Goal: Task Accomplishment & Management: Complete application form

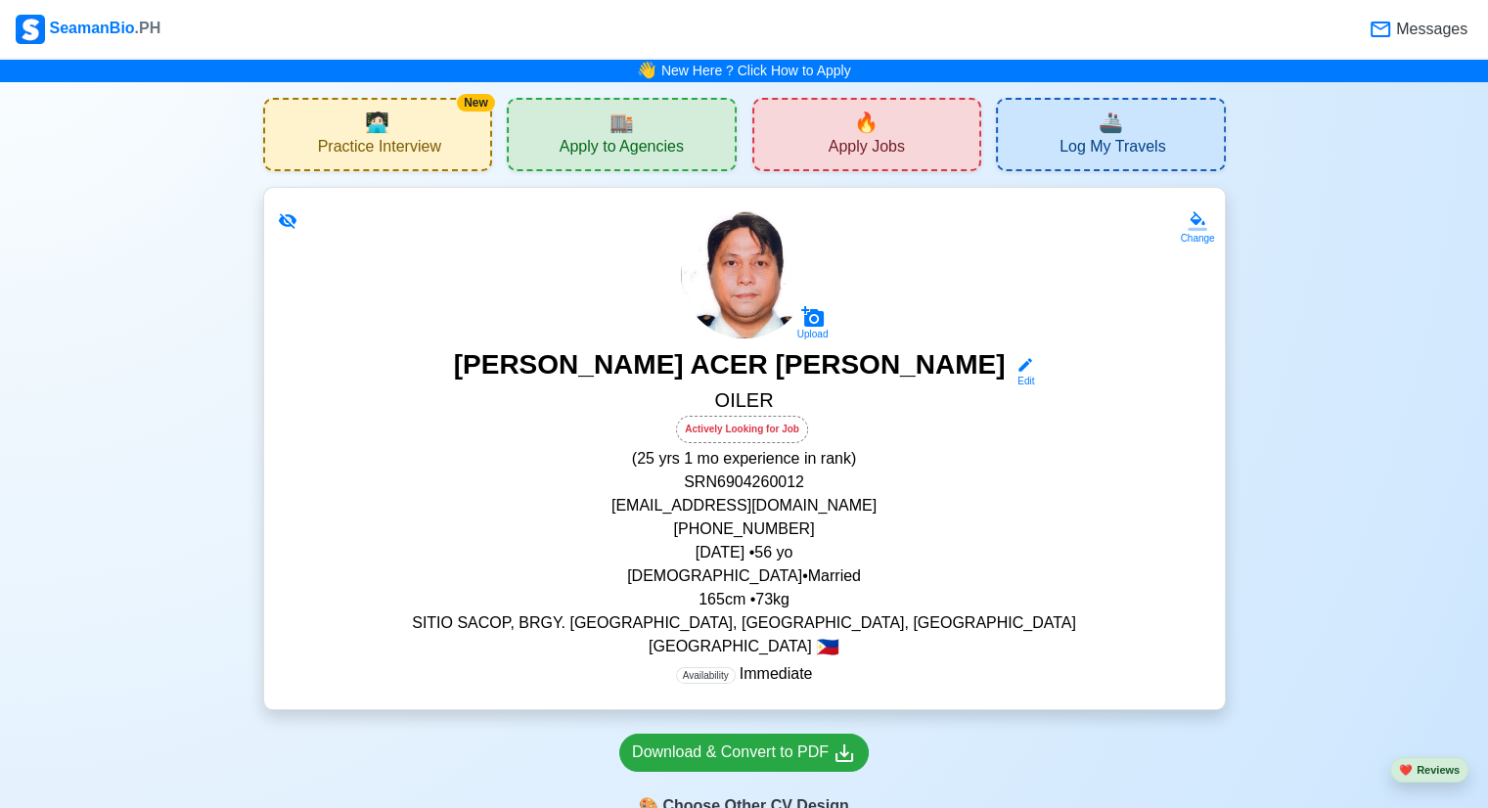
click at [603, 134] on div "🏬 Apply to Agencies" at bounding box center [622, 134] width 230 height 73
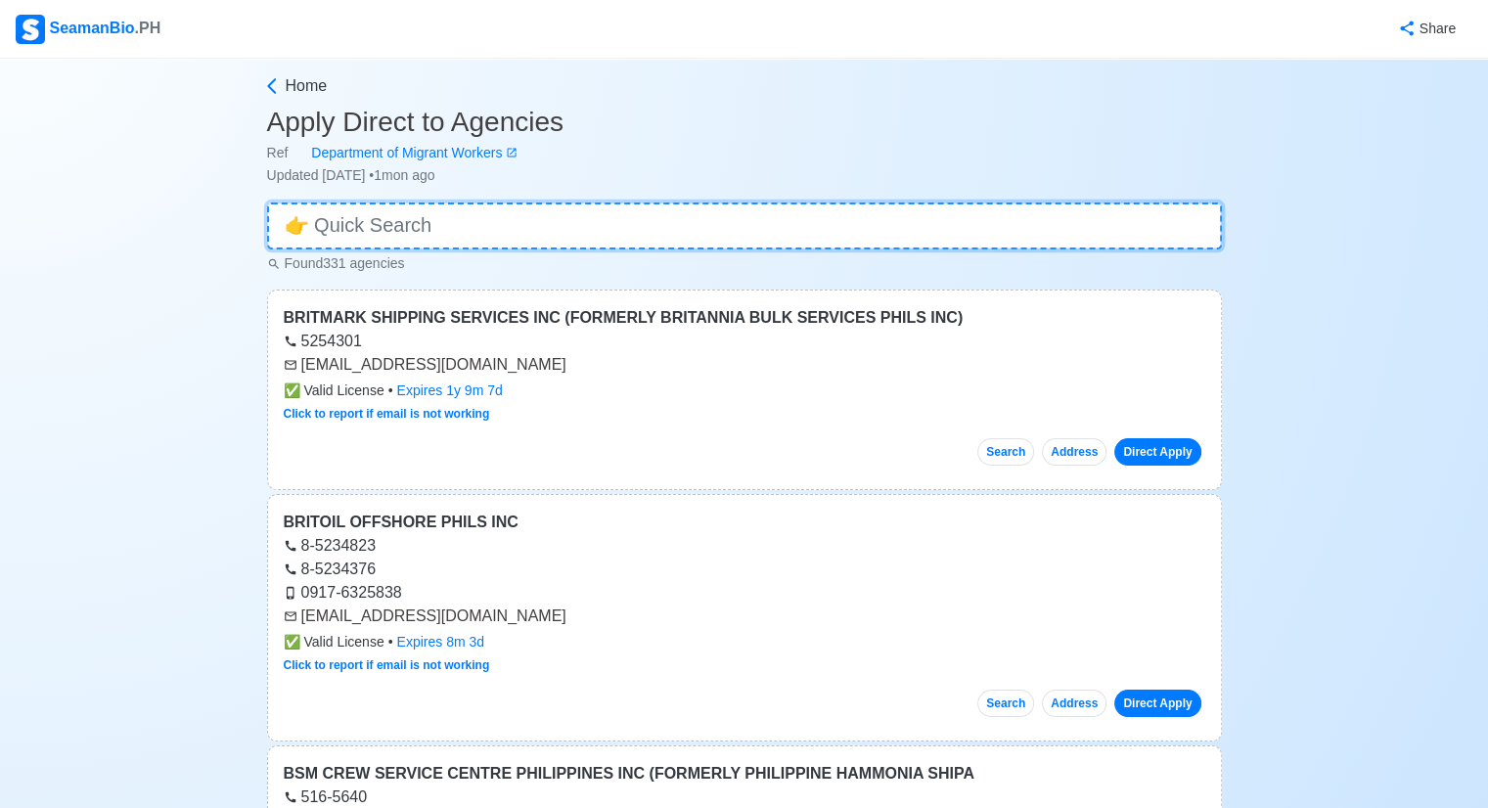
click at [547, 220] on input at bounding box center [744, 226] width 955 height 47
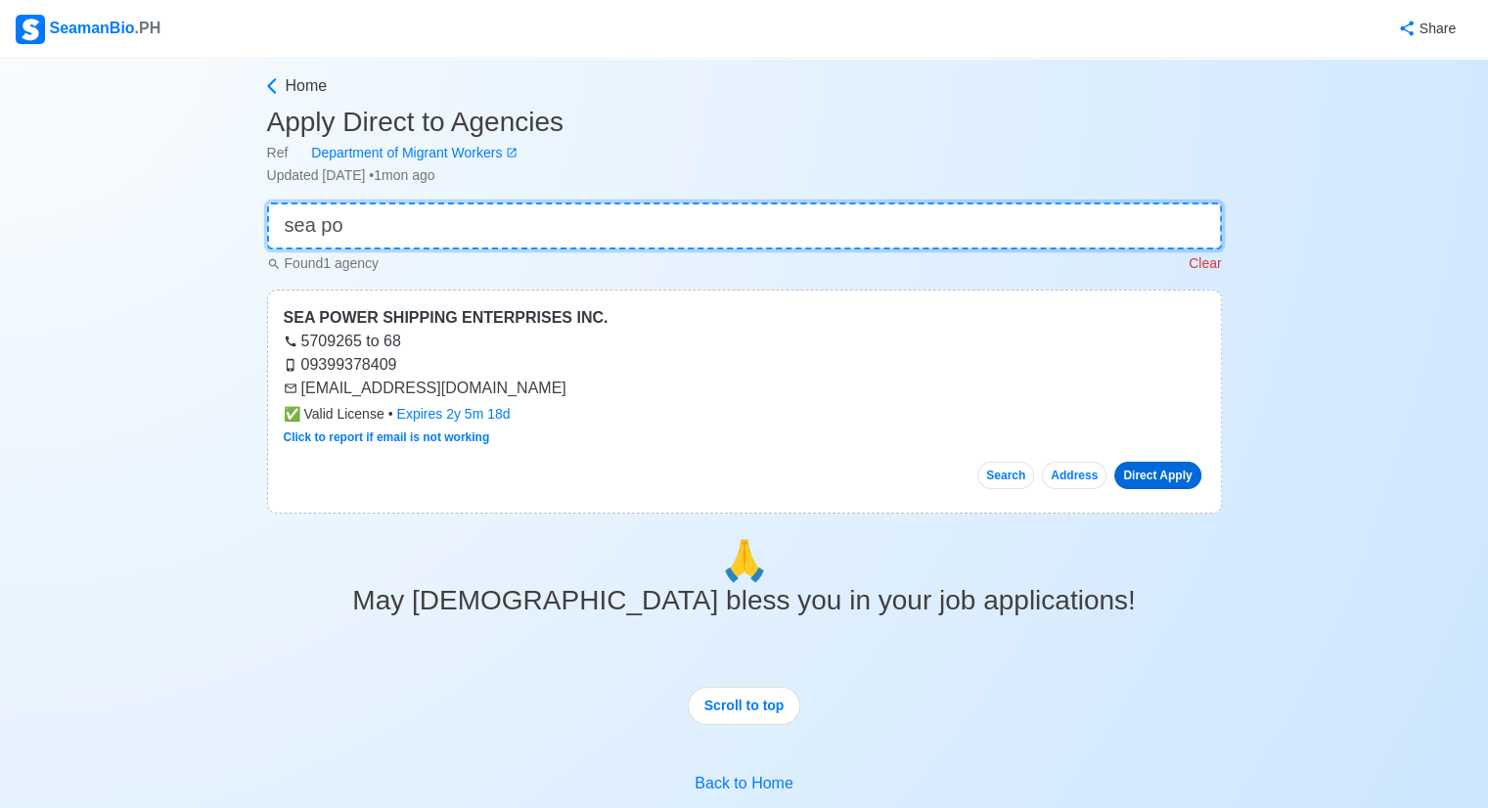
type input "sea po"
click at [1145, 475] on link "Direct Apply" at bounding box center [1157, 475] width 86 height 27
click at [1131, 467] on link "Direct Apply" at bounding box center [1157, 475] width 86 height 27
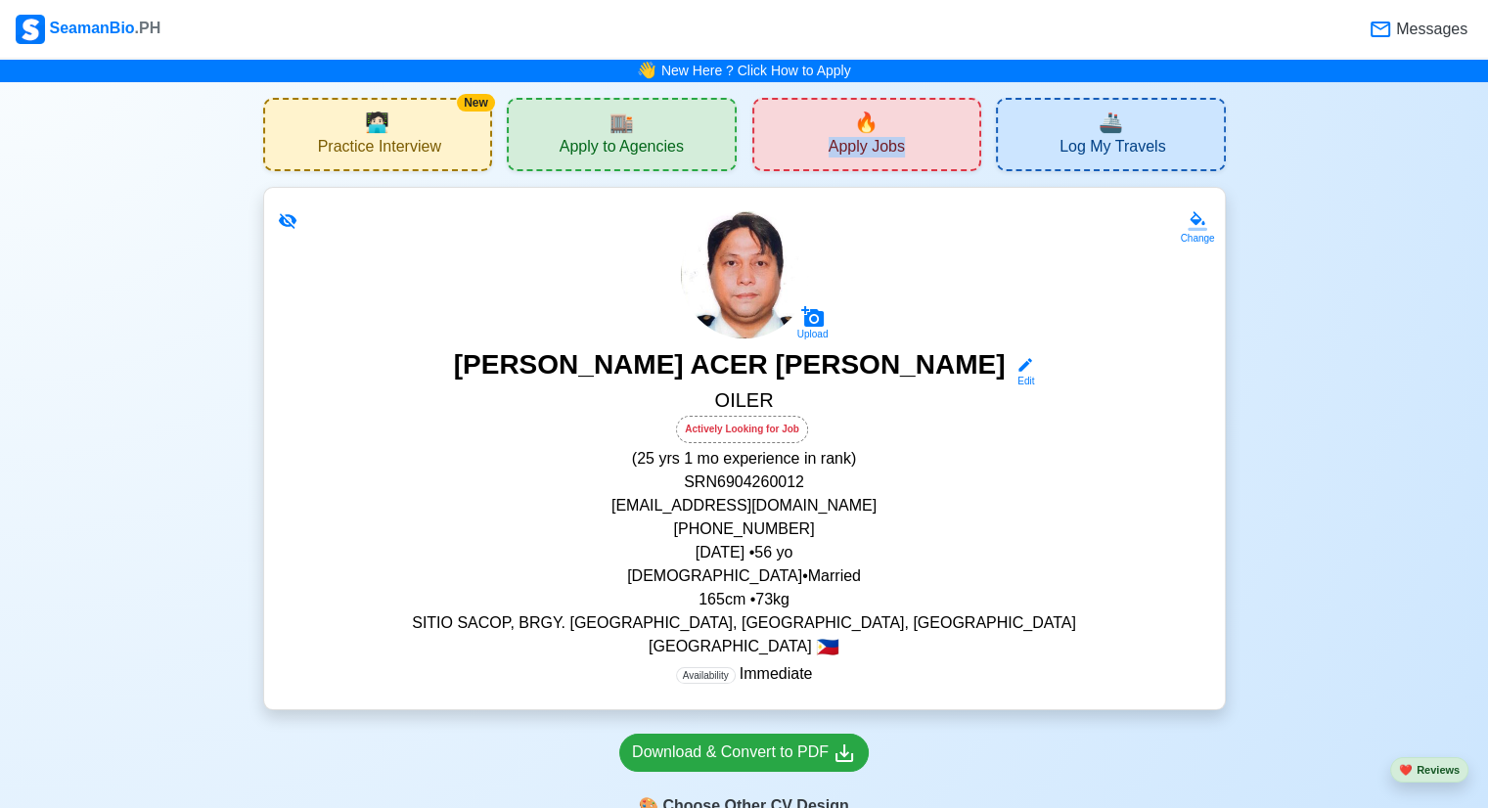
drag, startPoint x: 901, startPoint y: 118, endPoint x: 884, endPoint y: 111, distance: 19.3
click at [884, 111] on div "🔥 Apply Jobs" at bounding box center [867, 134] width 230 height 73
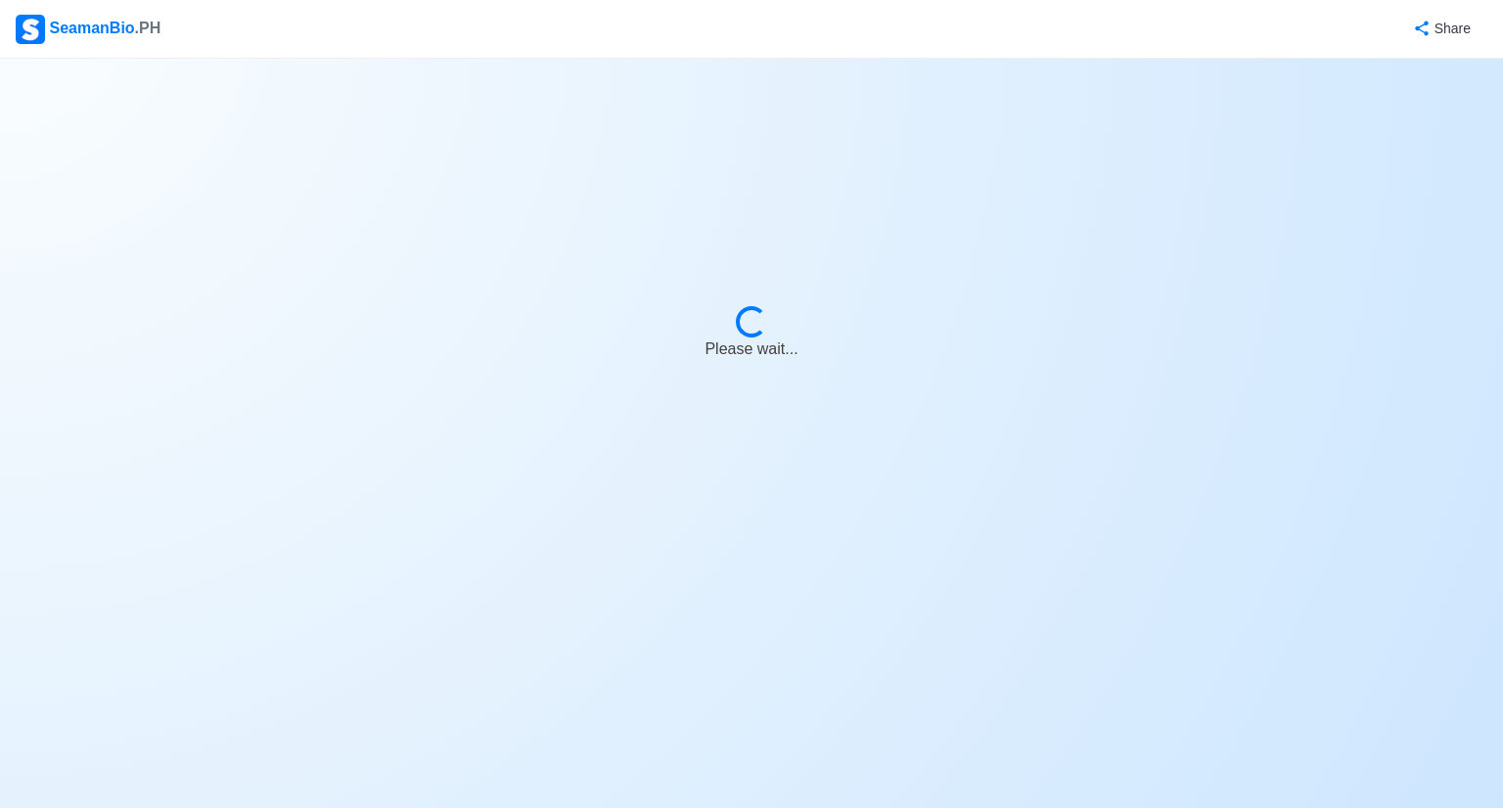
select select "Oiler"
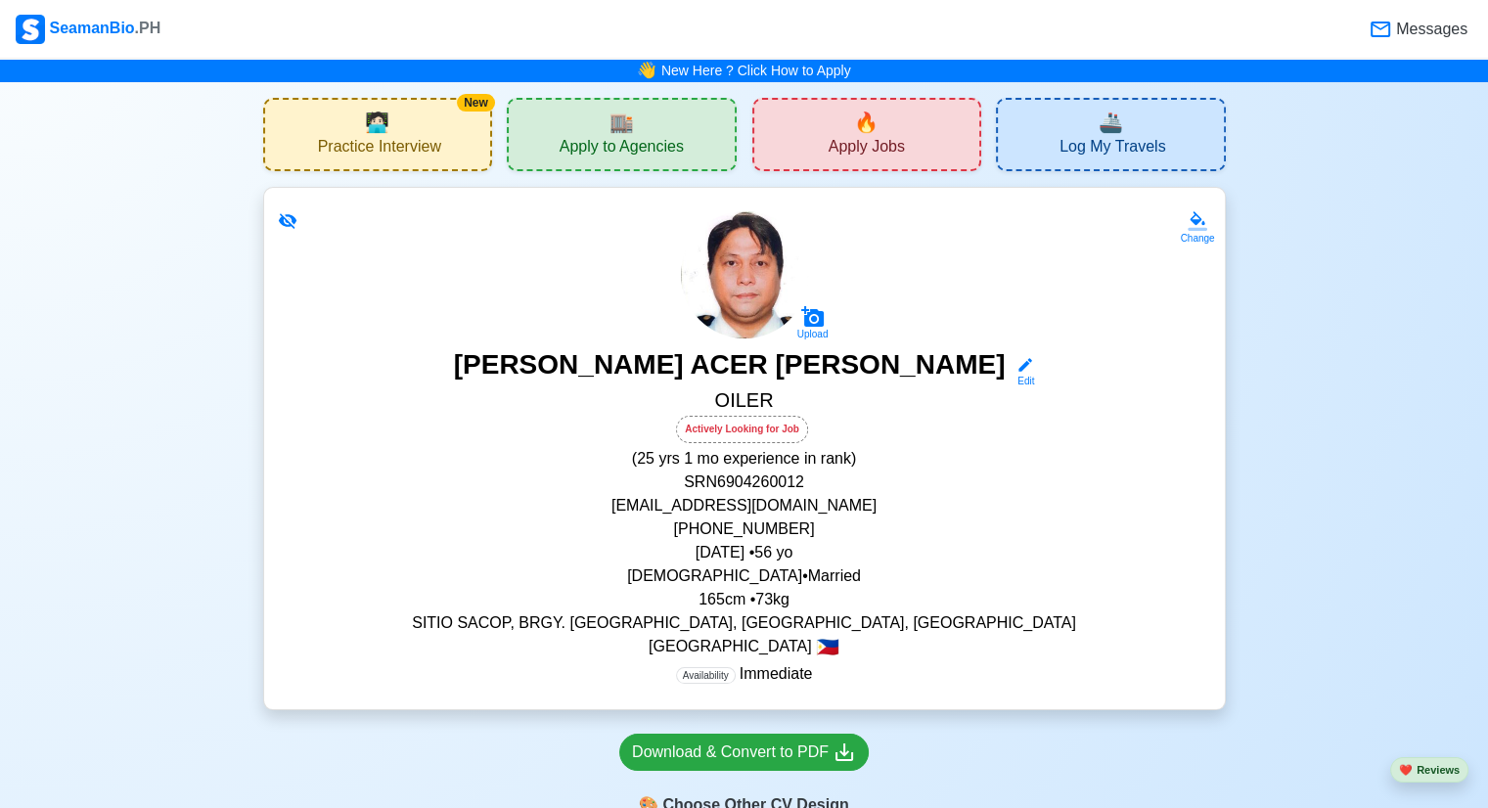
click at [829, 134] on div "🔥 Apply Jobs" at bounding box center [867, 134] width 230 height 73
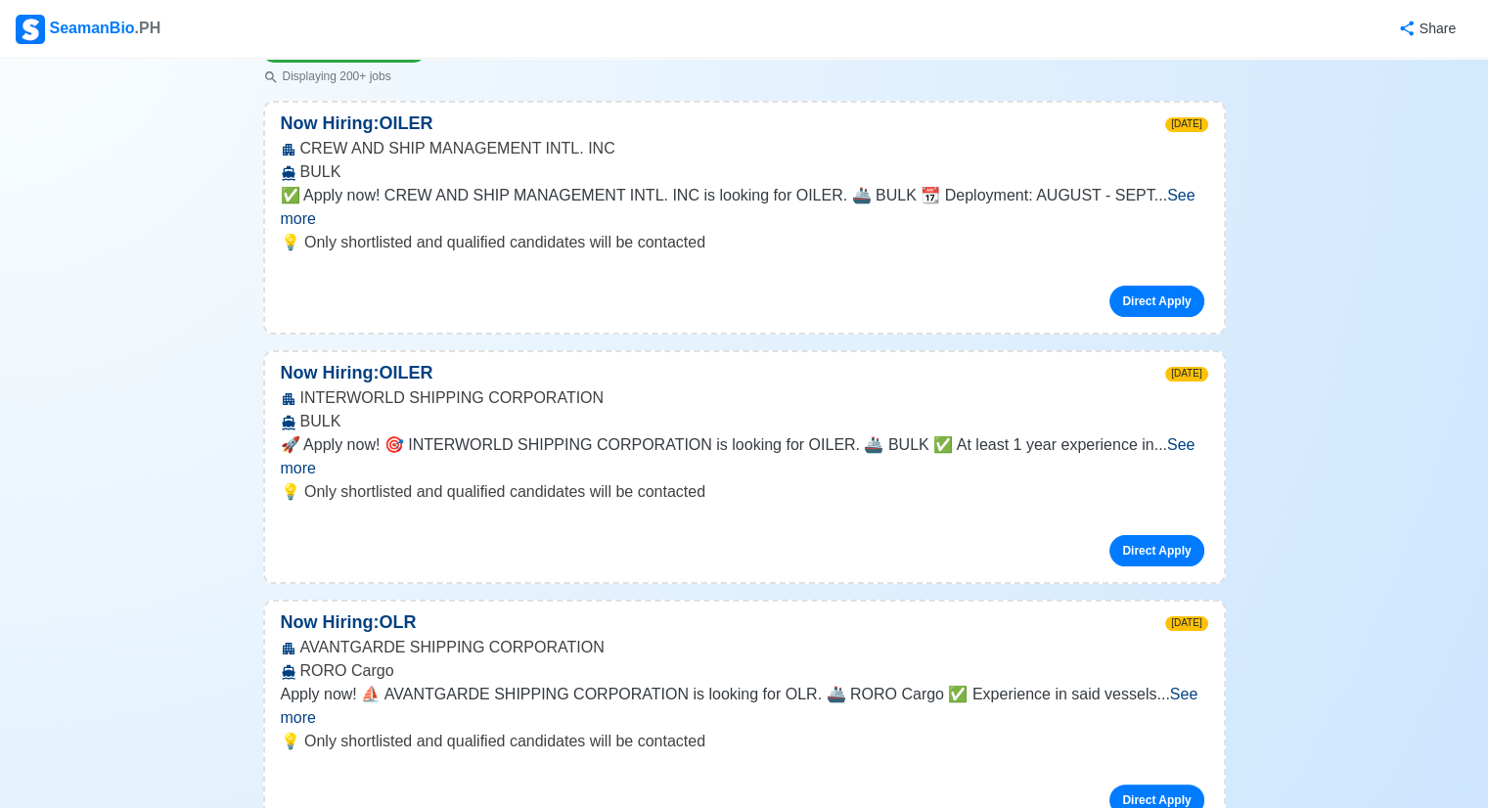
scroll to position [685, 0]
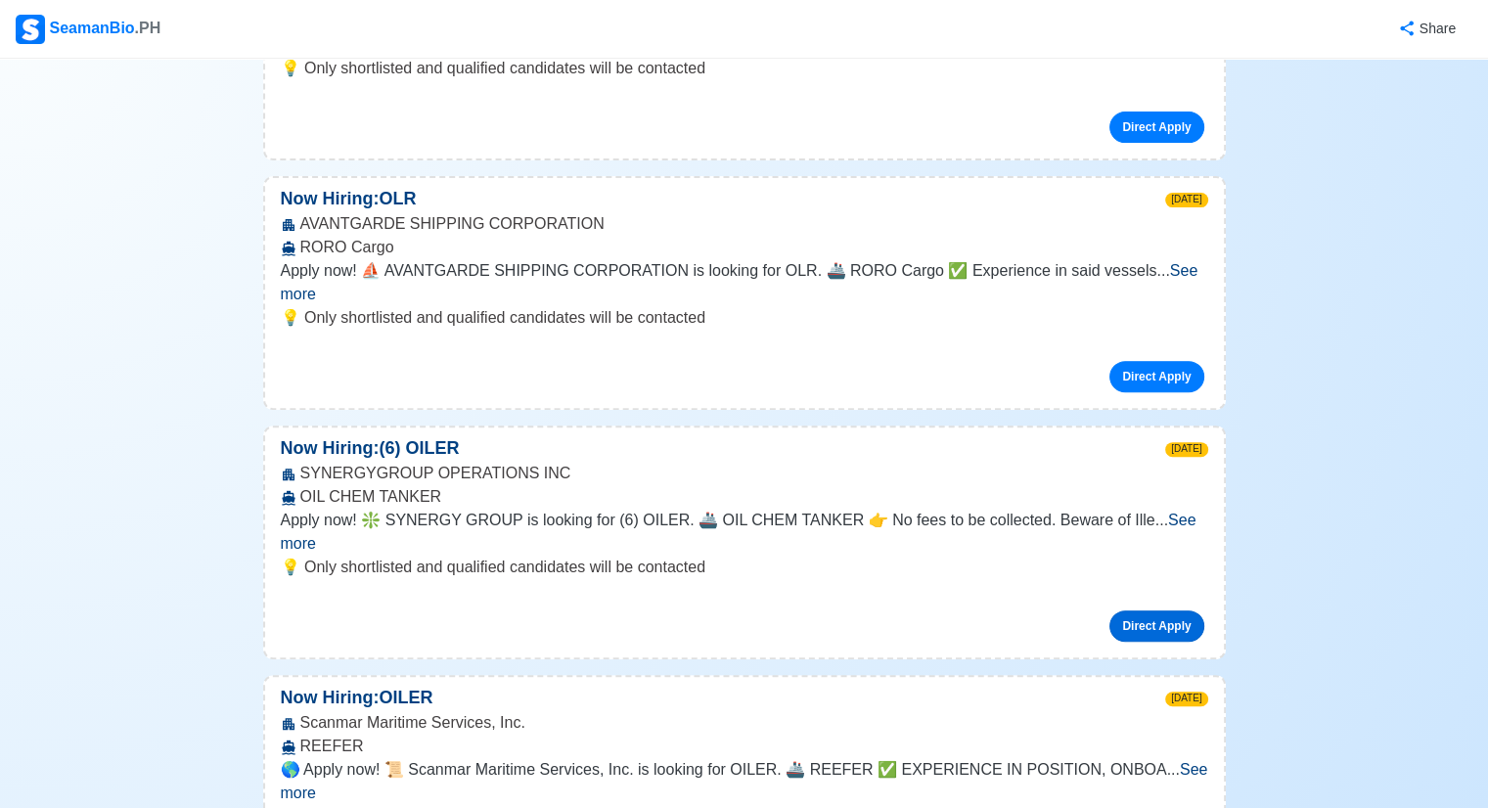
click at [1156, 611] on link "Direct Apply" at bounding box center [1157, 626] width 94 height 31
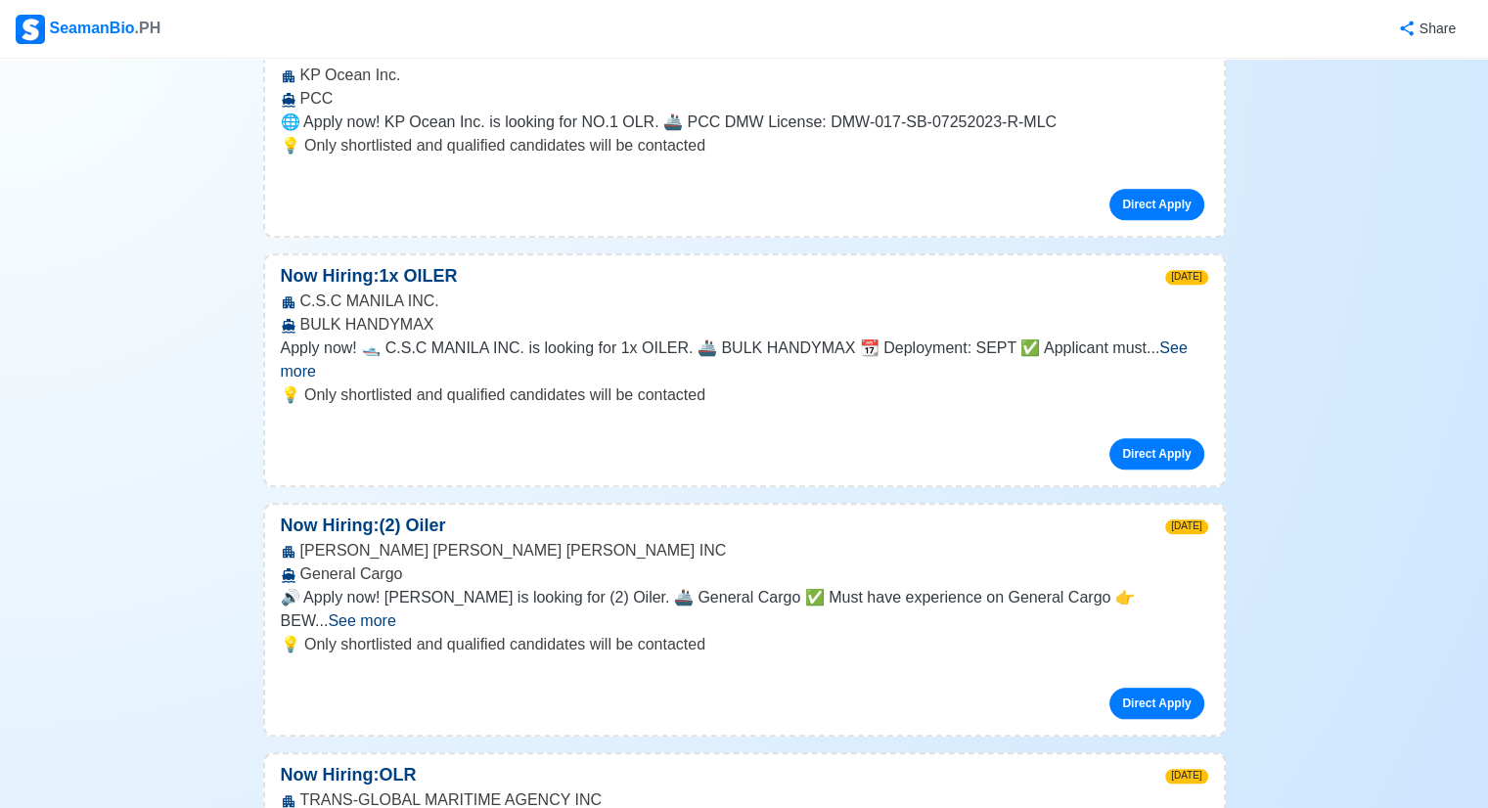
scroll to position [1957, 0]
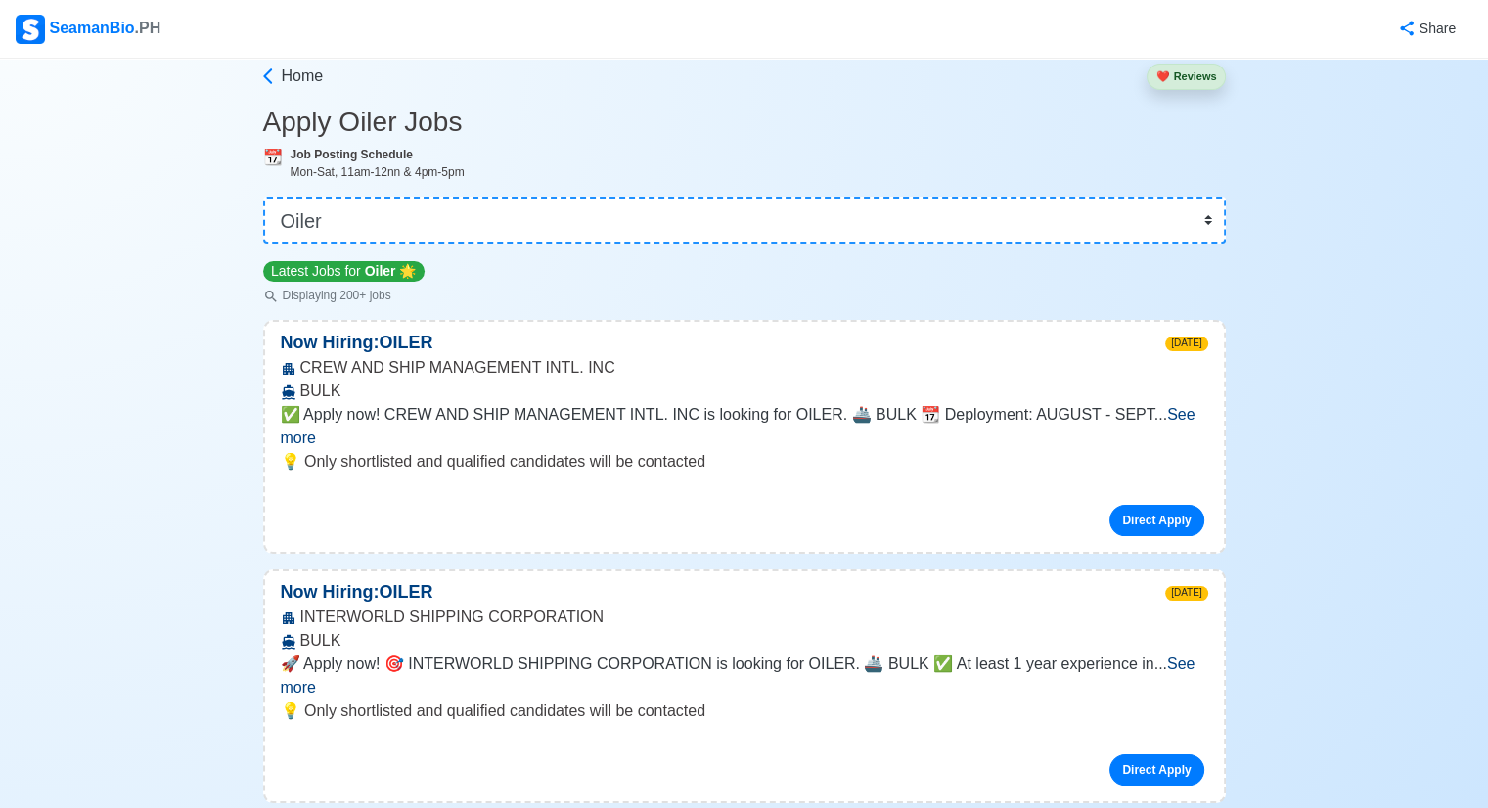
scroll to position [0, 0]
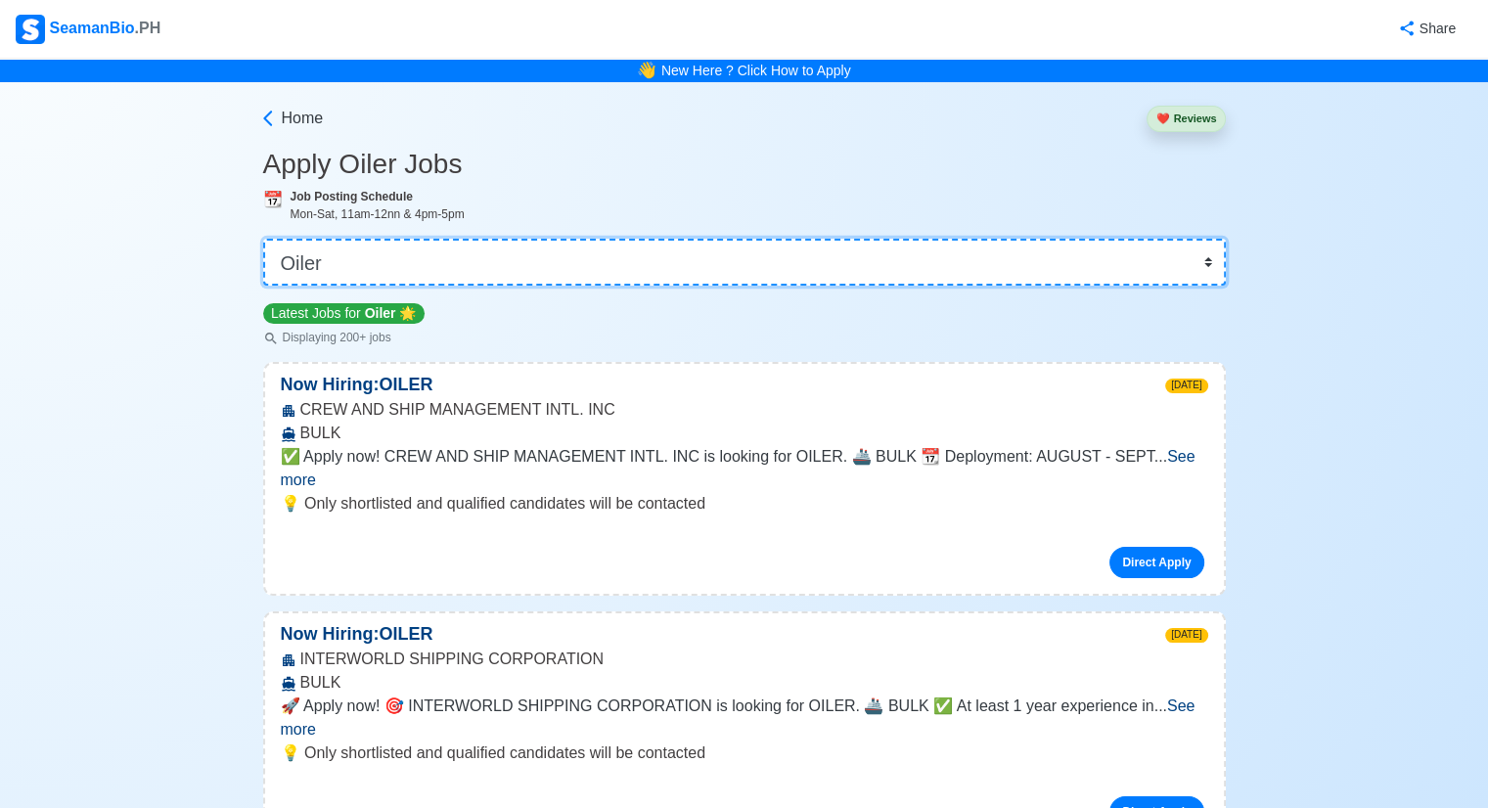
click at [477, 260] on select "👉 Select Rank or Position Master Chief Officer 2nd Officer 3rd Officer Junior O…" at bounding box center [744, 262] width 963 height 47
click at [371, 259] on select "👉 Select Rank or Position Master Chief Officer 2nd Officer 3rd Officer Junior O…" at bounding box center [744, 262] width 963 height 47
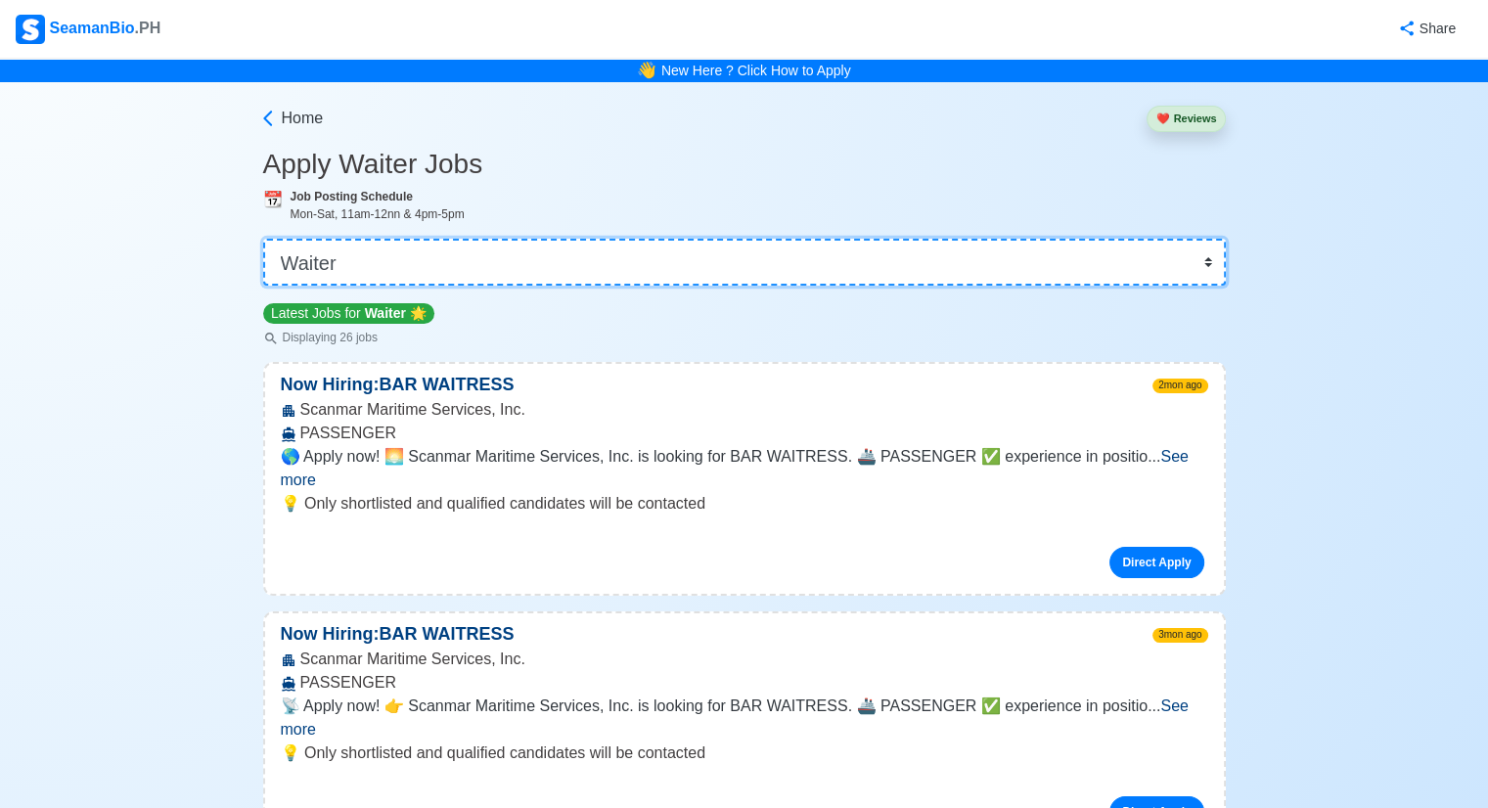
click at [363, 263] on select "👉 Select Rank or Position Master Chief Officer 2nd Officer 3rd Officer Junior O…" at bounding box center [744, 262] width 963 height 47
click at [265, 239] on select "👉 Select Rank or Position Master Chief Officer 2nd Officer 3rd Officer Junior O…" at bounding box center [744, 262] width 963 height 47
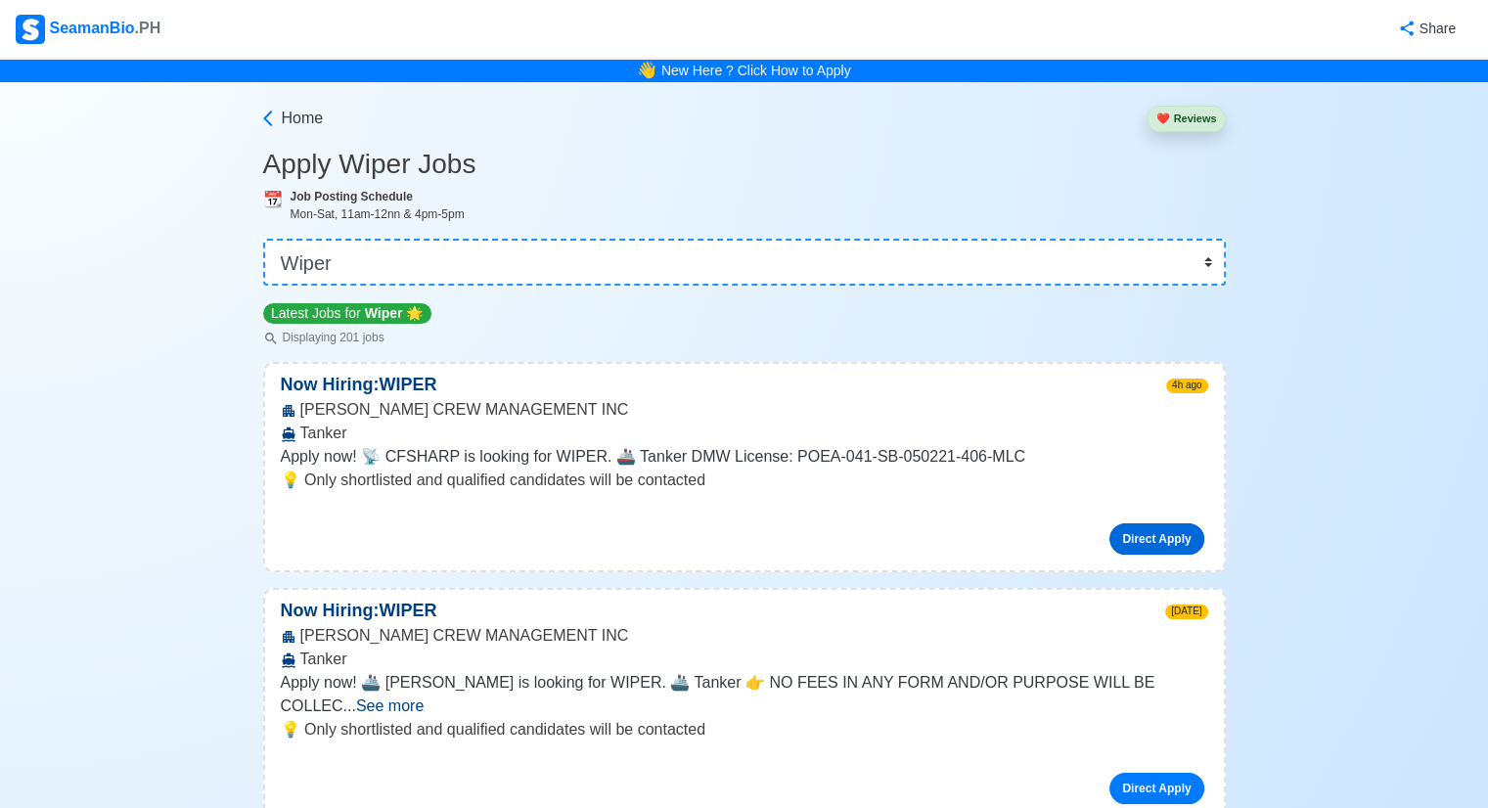
click at [1167, 535] on link "Direct Apply" at bounding box center [1157, 538] width 94 height 31
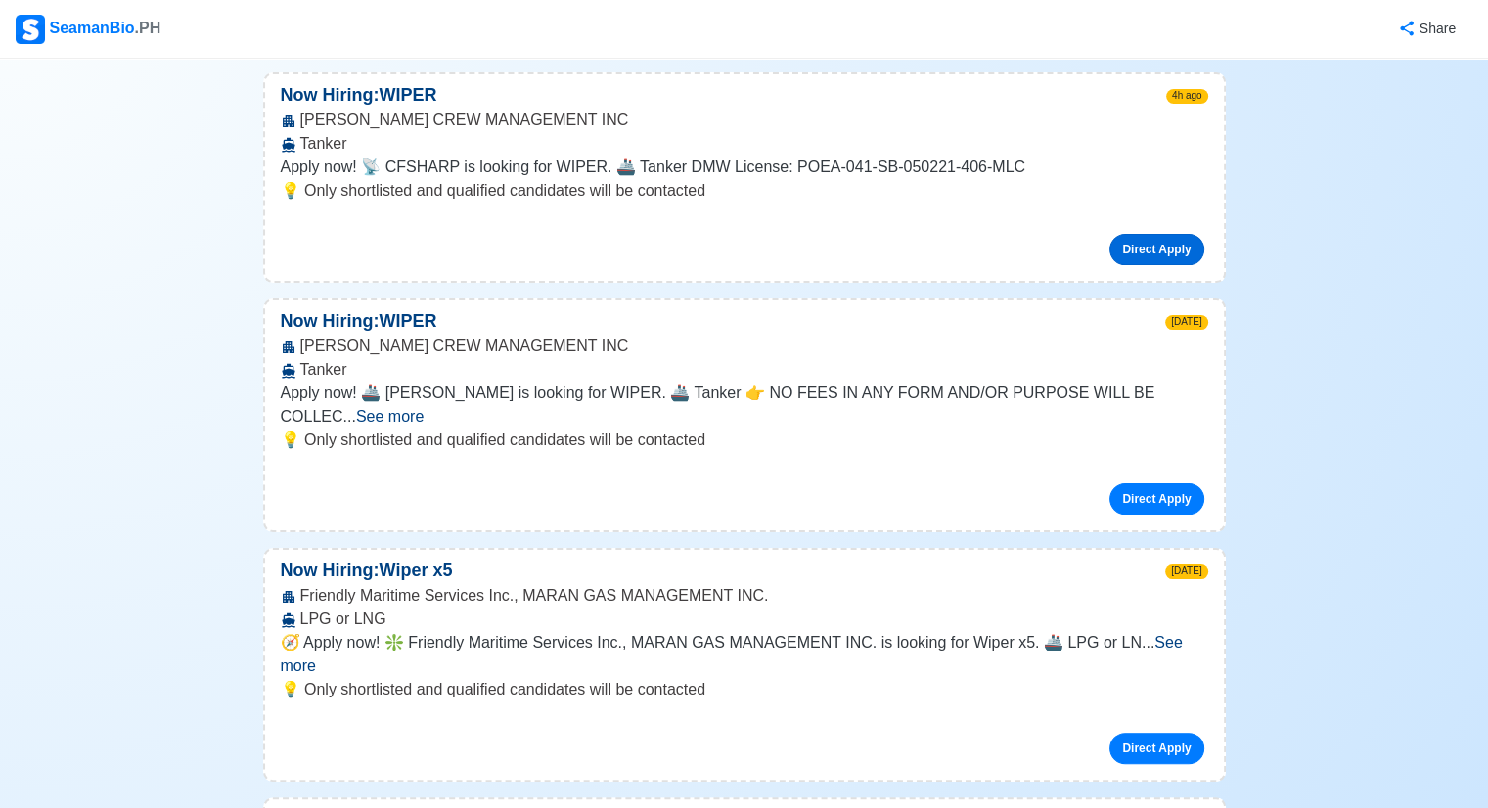
scroll to position [294, 0]
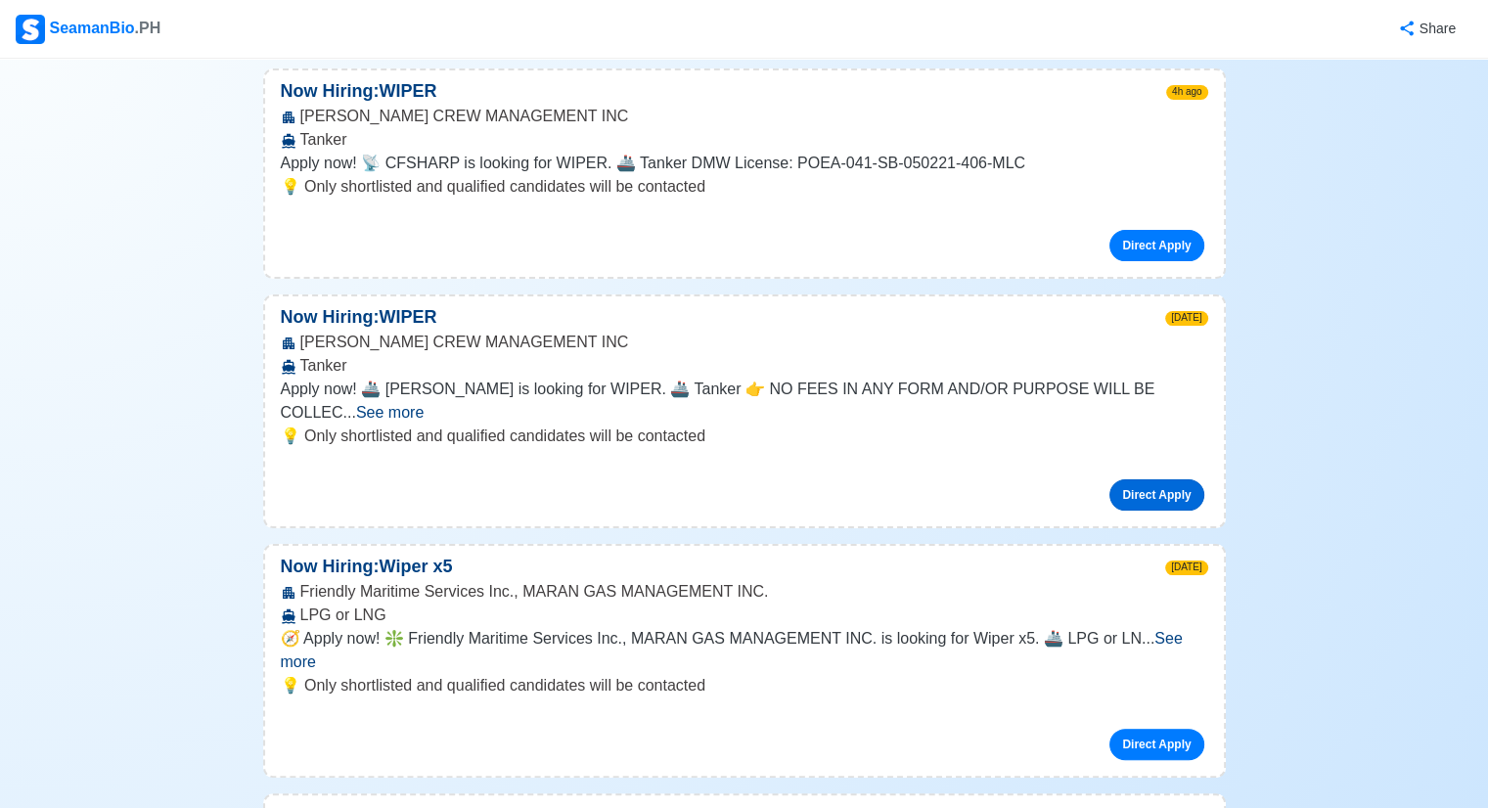
click at [1176, 479] on link "Direct Apply" at bounding box center [1157, 494] width 94 height 31
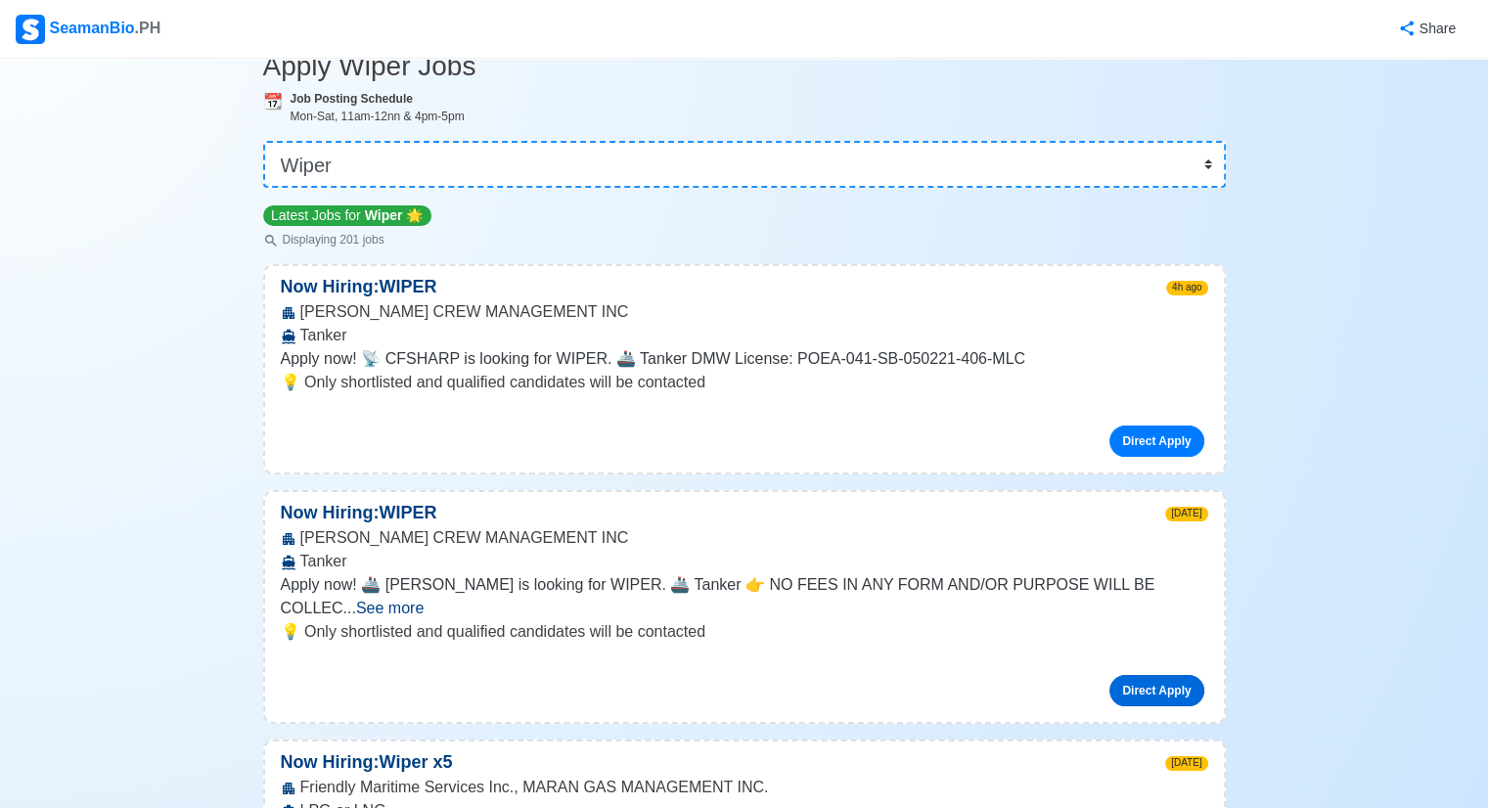
scroll to position [0, 0]
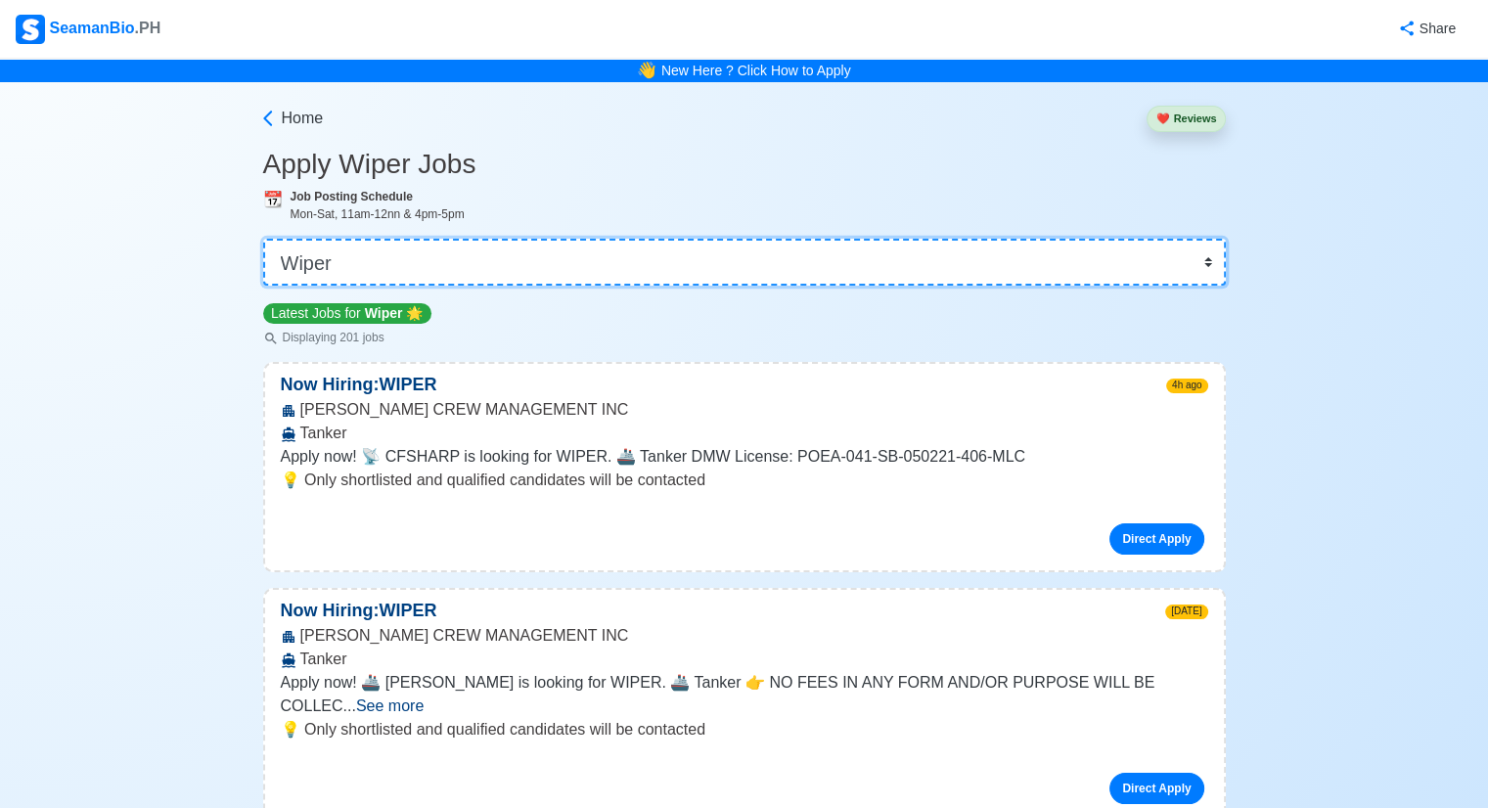
click at [431, 261] on select "👉 Select Rank or Position Master Chief Officer 2nd Officer 3rd Officer Junior O…" at bounding box center [744, 262] width 963 height 47
click at [265, 239] on select "👉 Select Rank or Position Master Chief Officer 2nd Officer 3rd Officer Junior O…" at bounding box center [744, 262] width 963 height 47
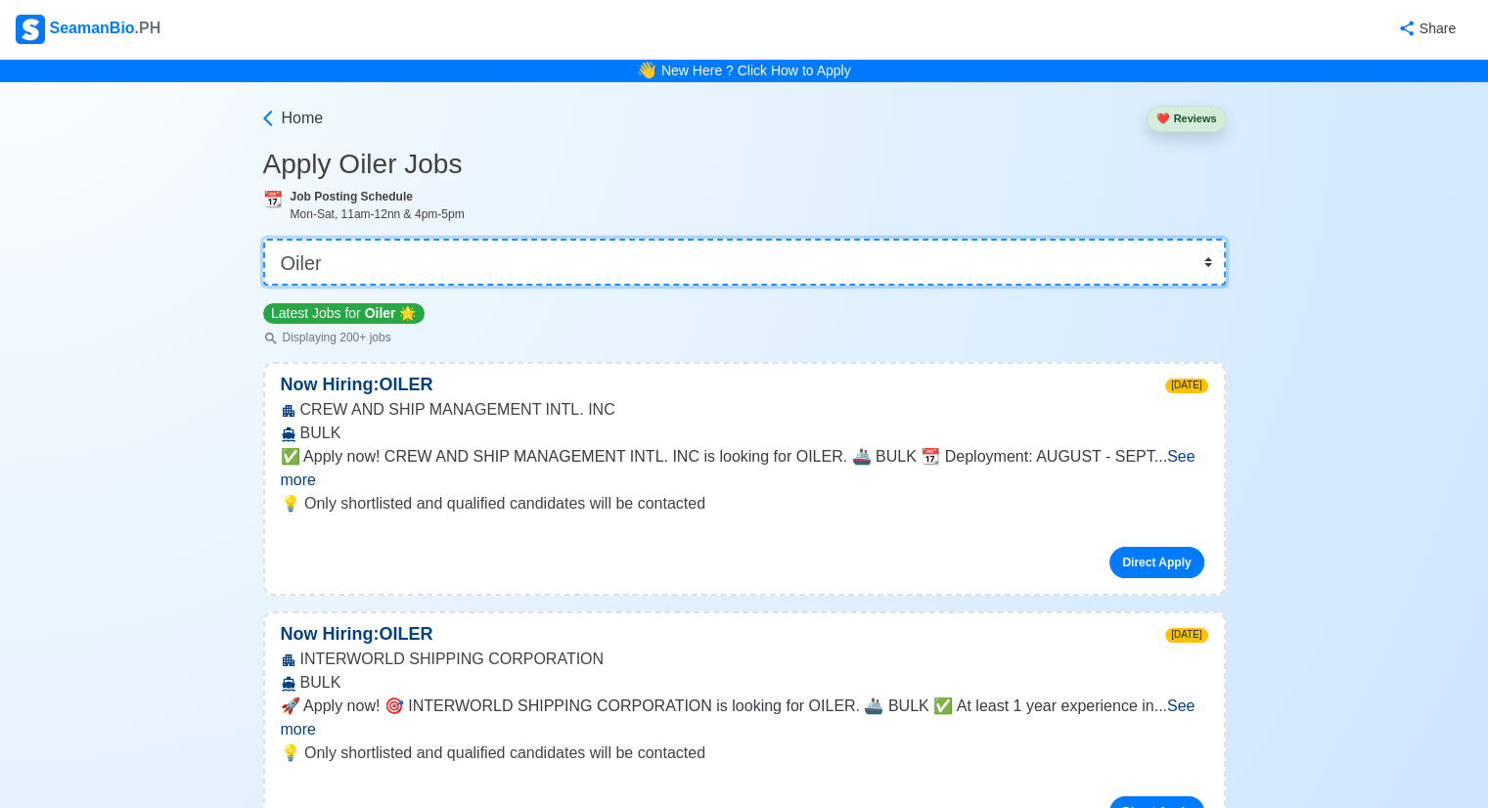
drag, startPoint x: 818, startPoint y: 265, endPoint x: 794, endPoint y: 265, distance: 23.5
click at [818, 265] on select "👉 Select Rank or Position Master Chief Officer 2nd Officer 3rd Officer Junior O…" at bounding box center [744, 262] width 963 height 47
select select "Chief Officer"
click at [265, 239] on select "👉 Select Rank or Position Master Chief Officer 2nd Officer 3rd Officer Junior O…" at bounding box center [744, 262] width 963 height 47
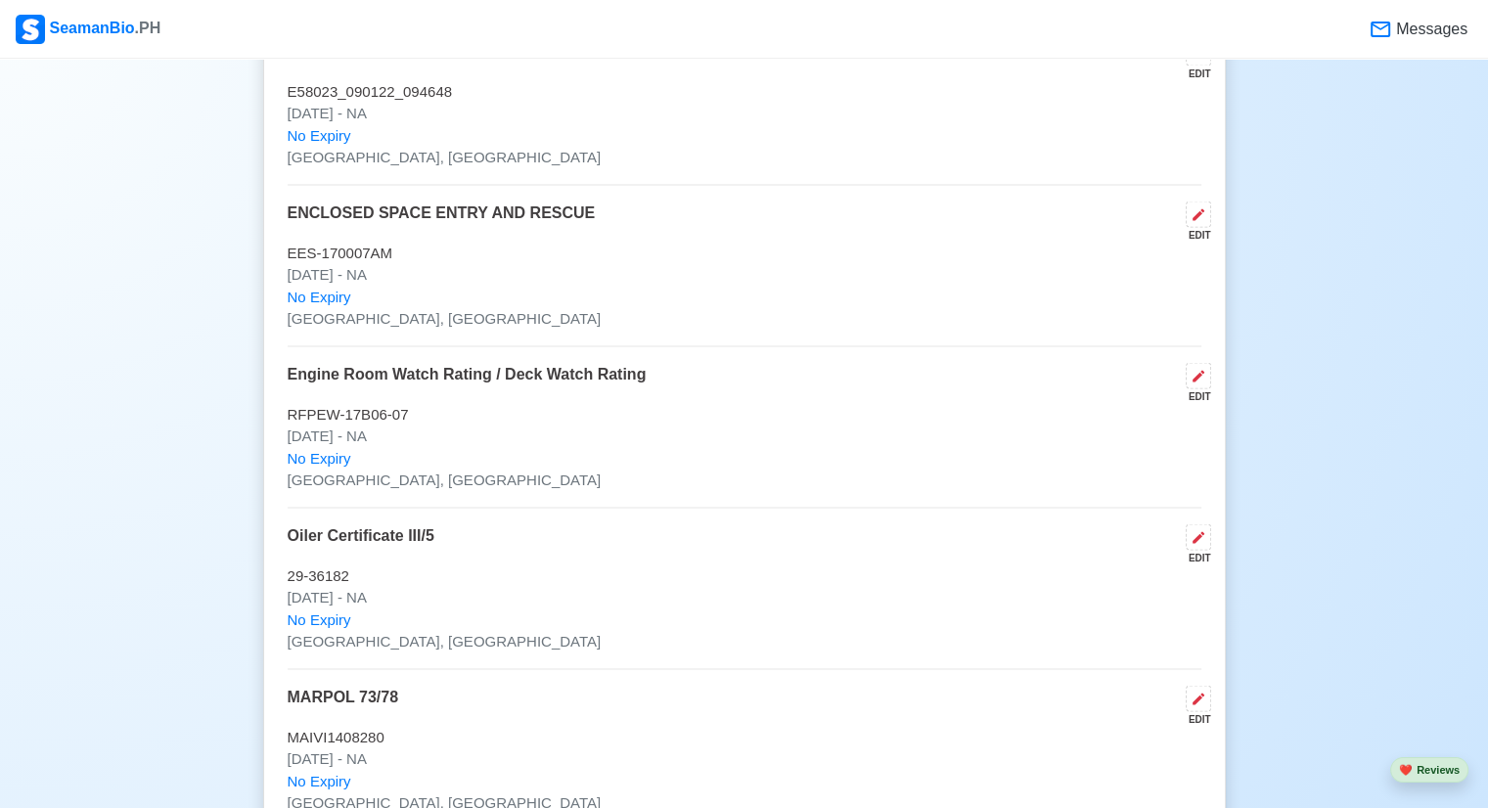
scroll to position [2866, 0]
